Goal: Check status

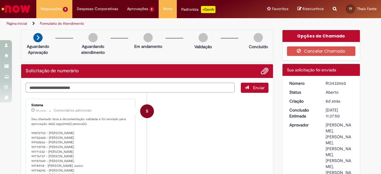
click at [332, 83] on div "R13432460" at bounding box center [340, 83] width 28 height 6
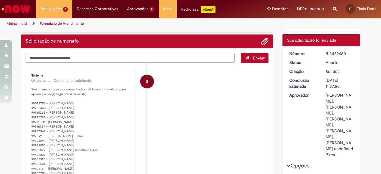
scroll to position [60, 0]
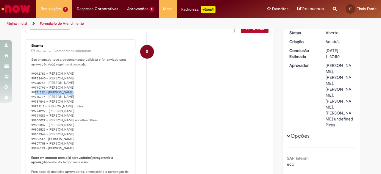
drag, startPoint x: 61, startPoint y: 82, endPoint x: 107, endPoint y: 83, distance: 45.2
click at [107, 83] on p "Seu chamado teve a documentação validada e foi enviado para aprovação da(s) seg…" at bounding box center [80, 127] width 99 height 140
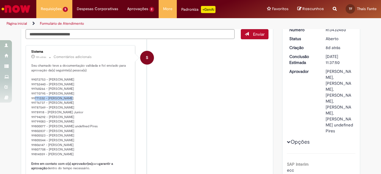
scroll to position [0, 0]
